Goal: Submit feedback/report problem

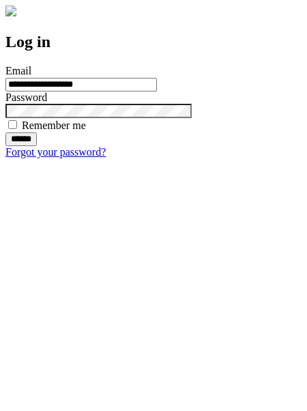
click at [37, 146] on input "******" at bounding box center [20, 139] width 31 height 14
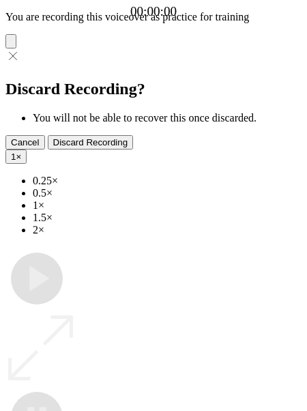
type input "**********"
